Goal: Information Seeking & Learning: Learn about a topic

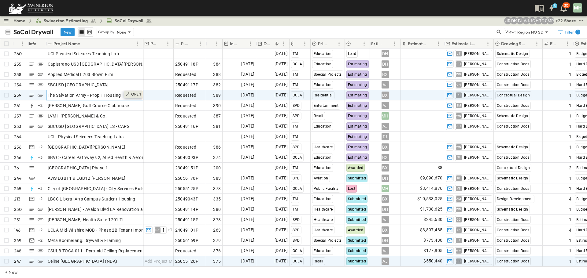
click at [138, 94] on p "OPEN" at bounding box center [136, 94] width 10 height 5
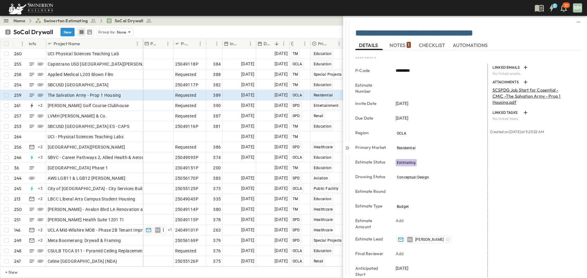
scroll to position [115, 0]
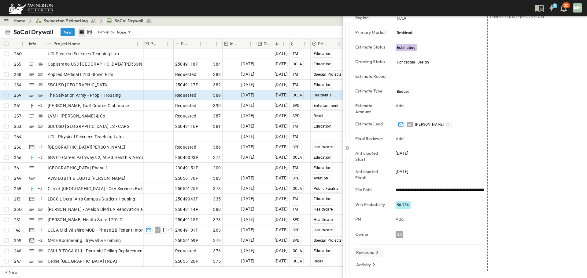
click at [362, 254] on p "Revisions" at bounding box center [365, 253] width 18 height 6
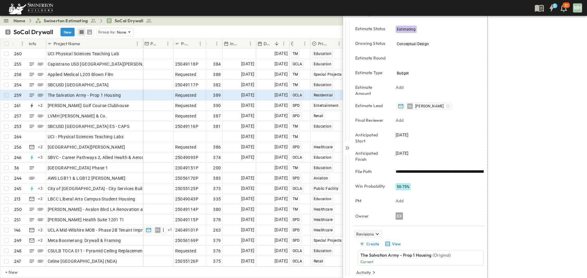
scroll to position [142, 0]
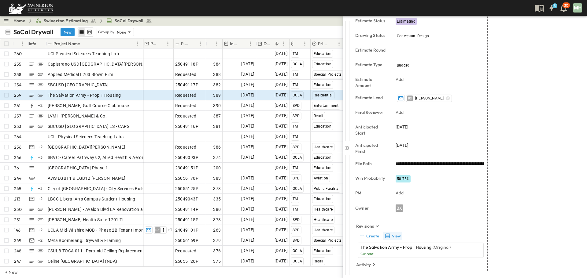
click at [391, 238] on button "View" at bounding box center [393, 236] width 20 height 9
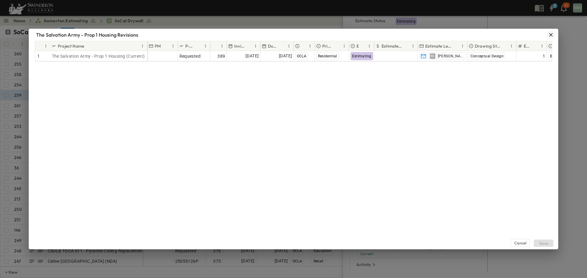
click at [551, 35] on icon "button" at bounding box center [551, 35] width 4 height 4
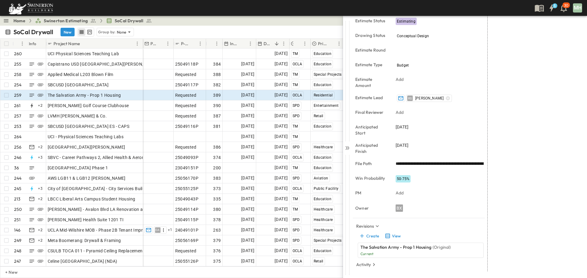
click at [563, 97] on div "LINKED EMAILS No linked emails. ATTACHMENTS SCSPDG Job Start for Cosential - CM…" at bounding box center [535, 96] width 94 height 349
click at [348, 147] on icon at bounding box center [347, 148] width 6 height 6
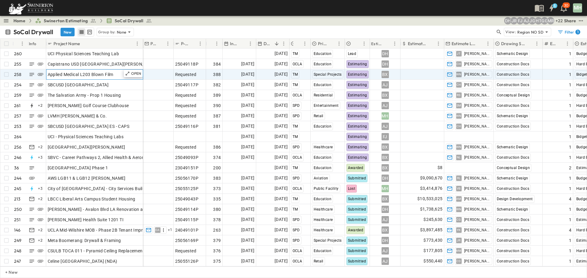
click at [99, 74] on span "Applied Medical L203 Blown Film" at bounding box center [81, 75] width 66 height 6
click at [134, 75] on p "OPEN" at bounding box center [136, 73] width 10 height 5
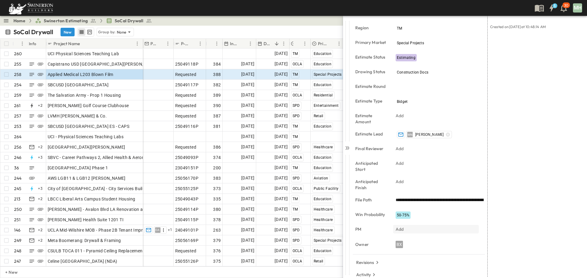
scroll to position [115, 0]
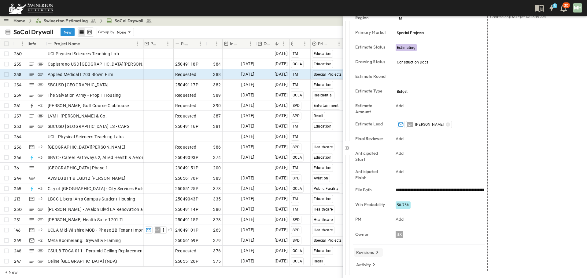
click at [366, 249] on button "Revisions" at bounding box center [368, 253] width 29 height 9
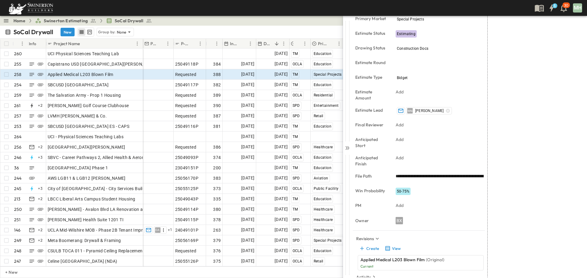
scroll to position [142, 0]
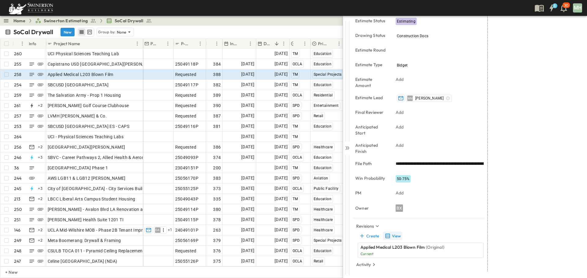
click at [399, 236] on button "View" at bounding box center [393, 236] width 20 height 9
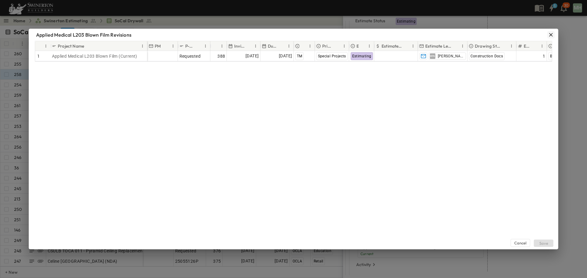
click at [551, 33] on icon "button" at bounding box center [551, 35] width 6 height 6
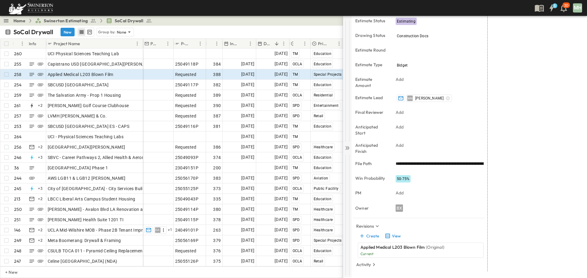
click at [346, 148] on icon at bounding box center [347, 148] width 6 height 6
